Goal: Use online tool/utility: Utilize a website feature to perform a specific function

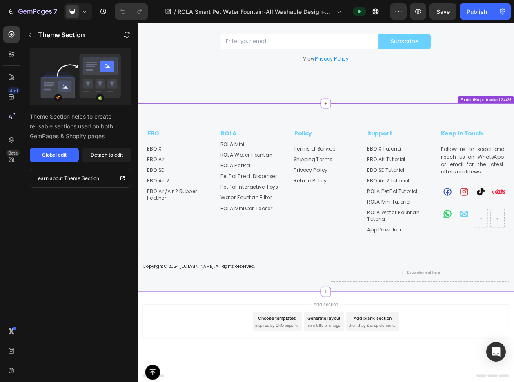
click at [421, 174] on div "EBO Text block EBO X Button EBO Air Button EBO SE Button EBO Air 2 Button EBO A…" at bounding box center [383, 230] width 490 height 158
click at [31, 38] on icon "button" at bounding box center [30, 34] width 7 height 7
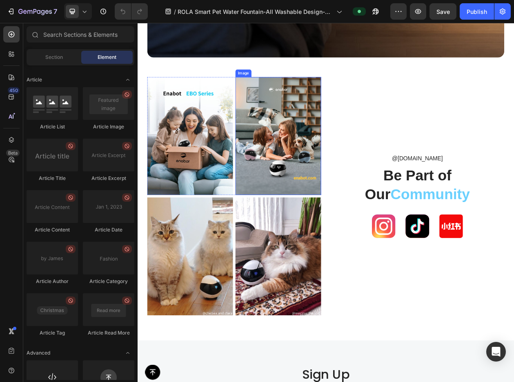
scroll to position [5550, 0]
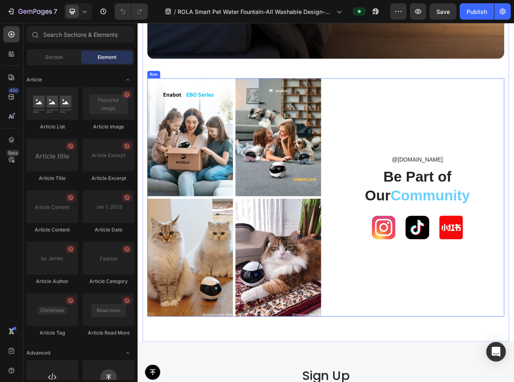
click at [327, 225] on img at bounding box center [321, 171] width 112 height 153
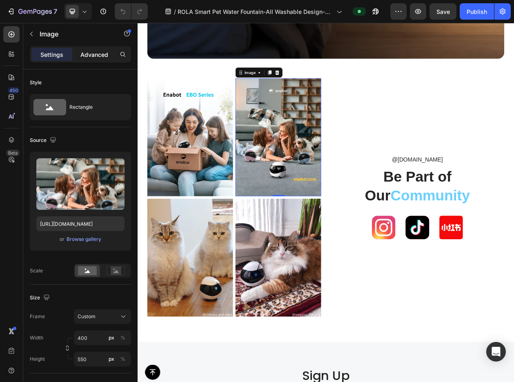
click at [99, 55] on p "Advanced" at bounding box center [94, 54] width 28 height 9
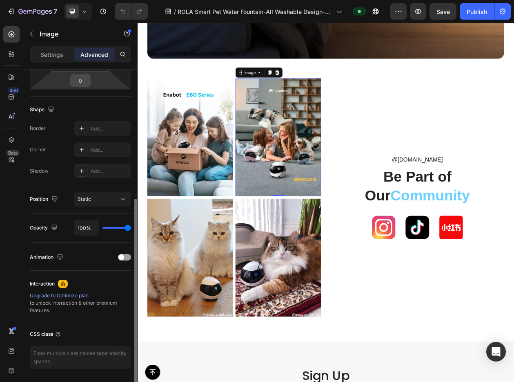
scroll to position [196, 0]
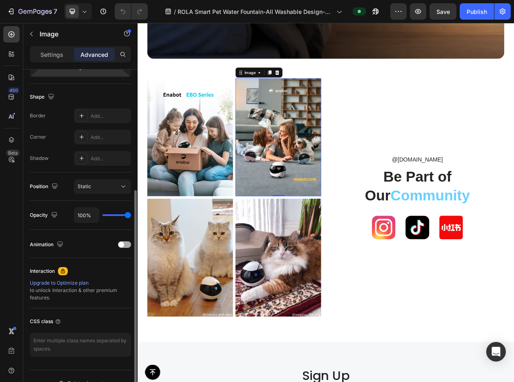
click at [123, 245] on span at bounding box center [121, 244] width 6 height 6
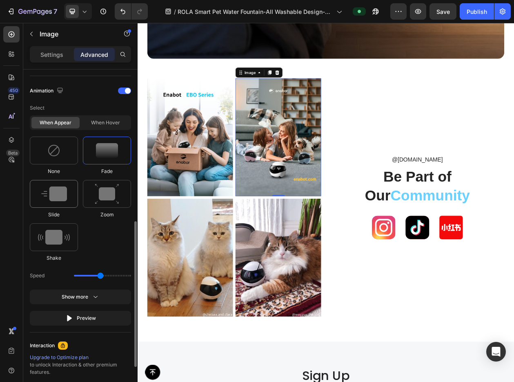
scroll to position [356, 0]
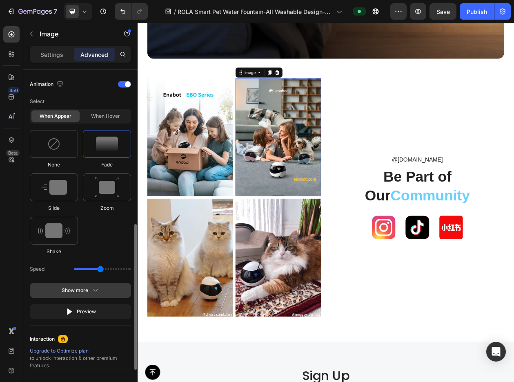
click at [92, 288] on icon "button" at bounding box center [96, 290] width 8 height 8
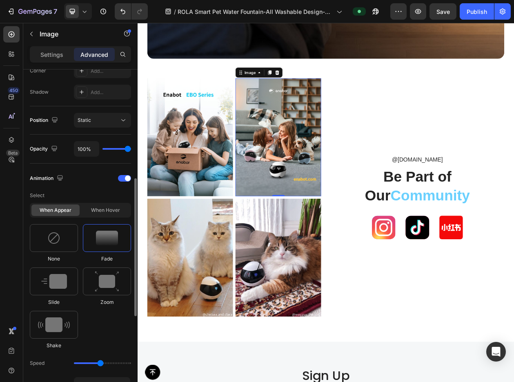
scroll to position [267, 0]
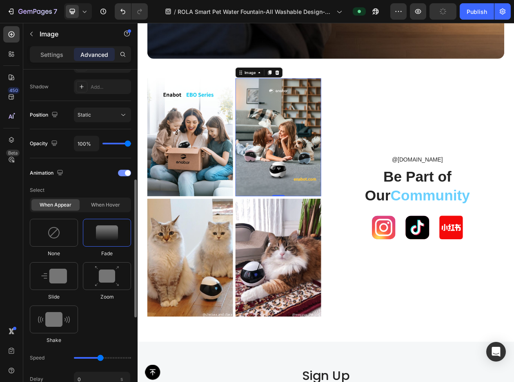
click at [121, 173] on div at bounding box center [124, 173] width 13 height 7
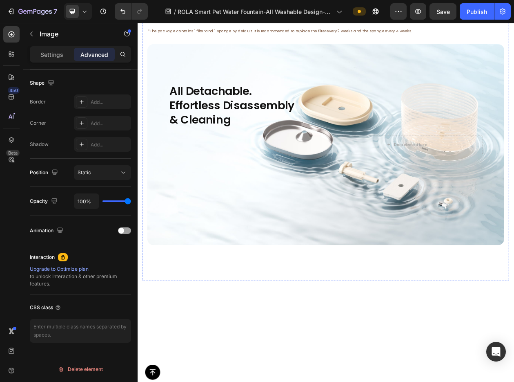
scroll to position [3794, 0]
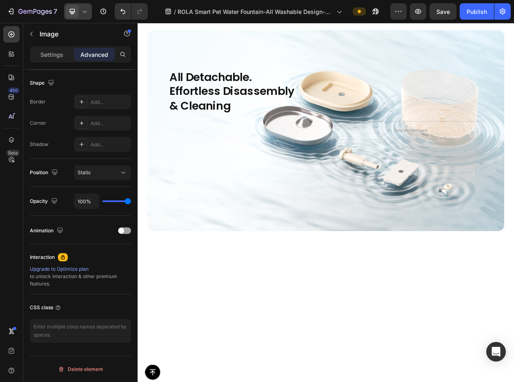
click at [85, 13] on icon at bounding box center [84, 11] width 8 height 8
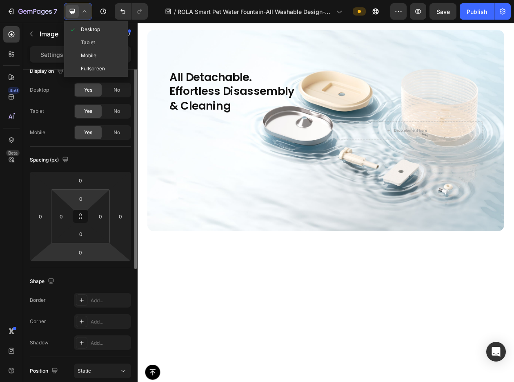
scroll to position [0, 0]
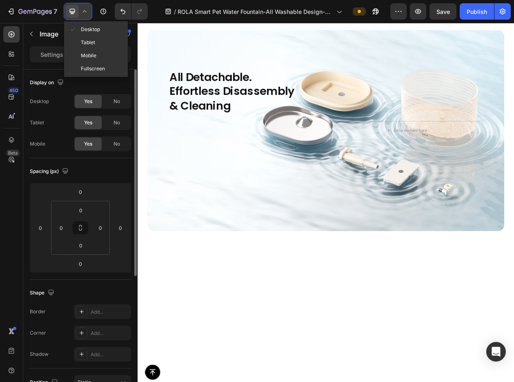
click at [87, 9] on icon at bounding box center [84, 11] width 8 height 8
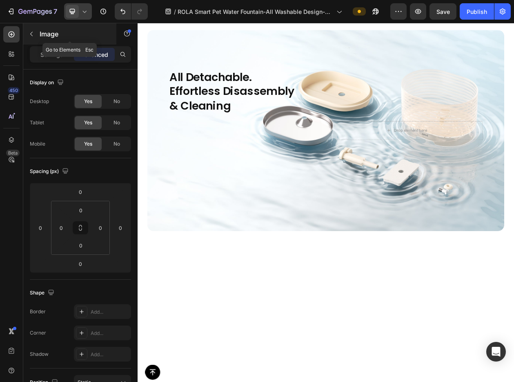
click at [40, 33] on p "Image" at bounding box center [74, 34] width 69 height 10
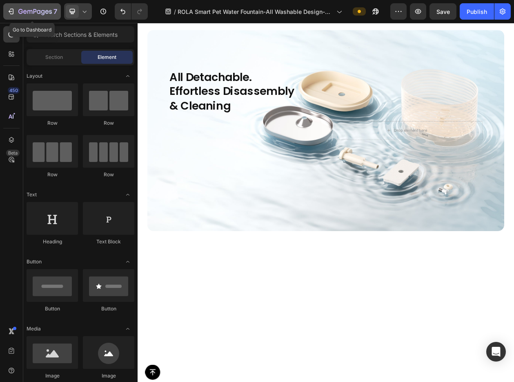
click at [48, 13] on icon "button" at bounding box center [47, 12] width 4 height 4
